Goal: Check status

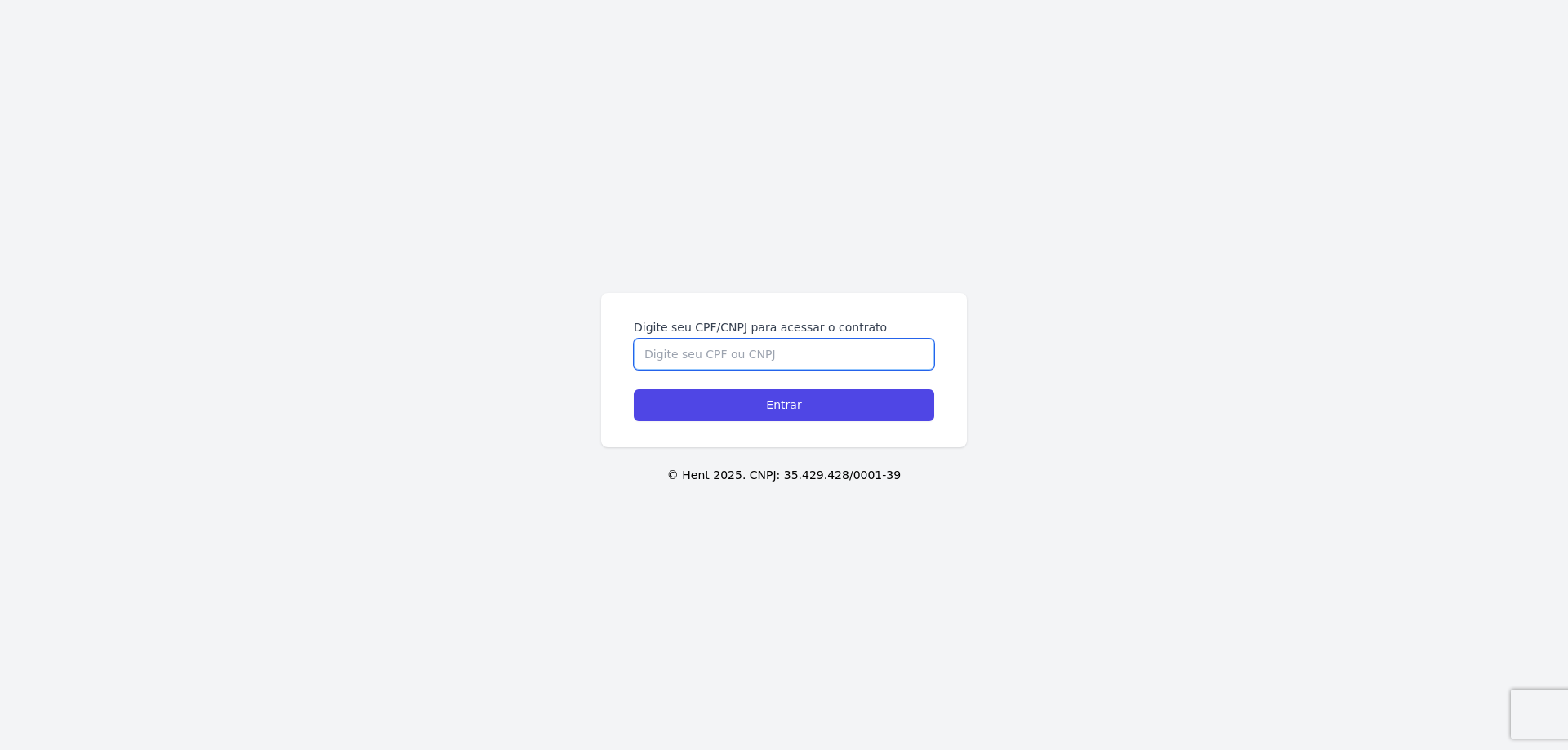
click at [761, 355] on input "Digite seu CPF/CNPJ para acessar o contrato" at bounding box center [784, 355] width 300 height 31
type input "48295770888"
click at [634, 390] on input "Entrar" at bounding box center [784, 405] width 300 height 31
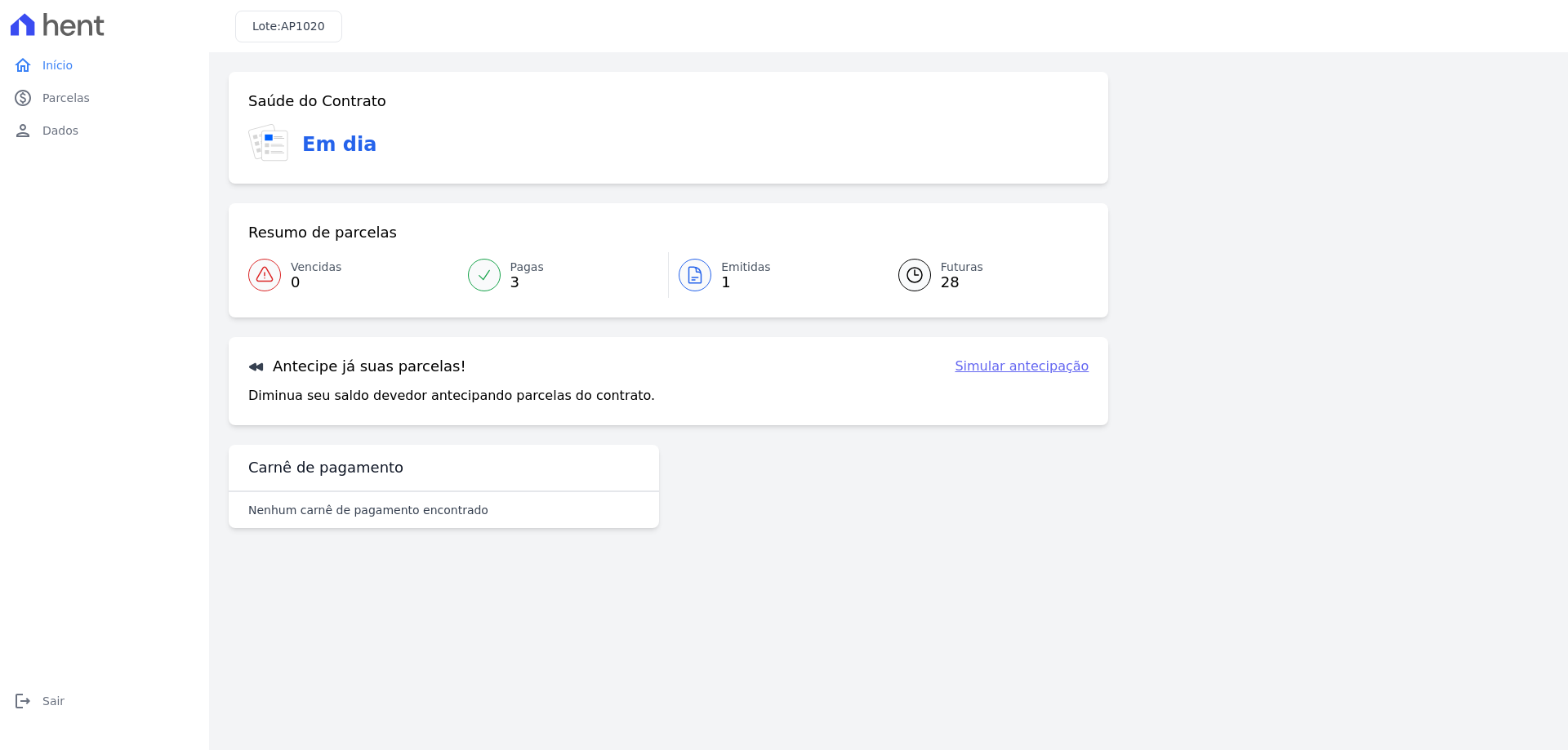
drag, startPoint x: 40, startPoint y: 40, endPoint x: 48, endPoint y: 57, distance: 18.8
click at [40, 41] on div at bounding box center [104, 24] width 196 height 49
click at [49, 58] on span "Início" at bounding box center [57, 66] width 30 height 17
click at [52, 76] on link "home Início" at bounding box center [104, 65] width 196 height 32
click at [54, 102] on span "Parcelas" at bounding box center [66, 98] width 47 height 17
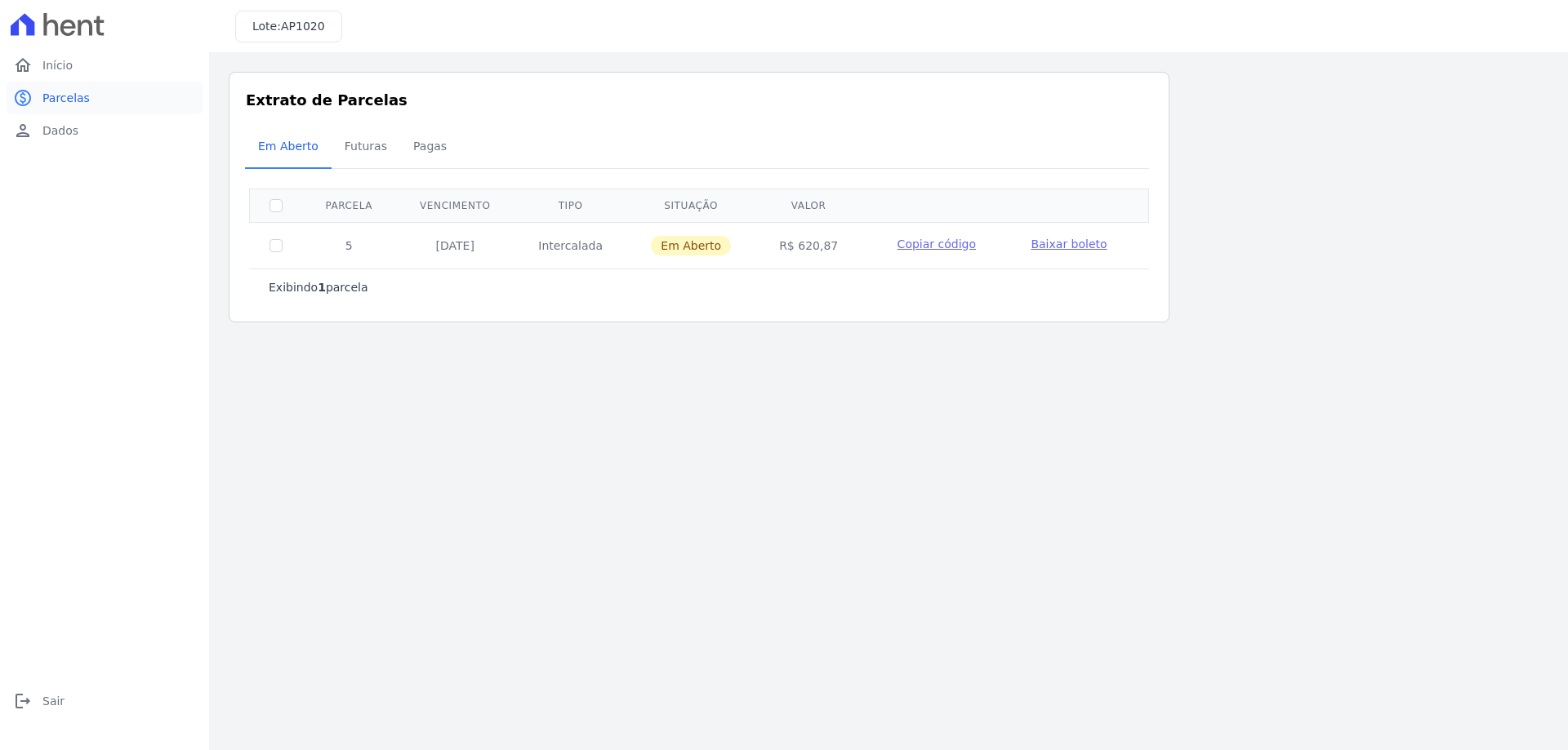
click at [60, 89] on link "paid Parcelas" at bounding box center [104, 97] width 196 height 32
